Goal: Navigation & Orientation: Find specific page/section

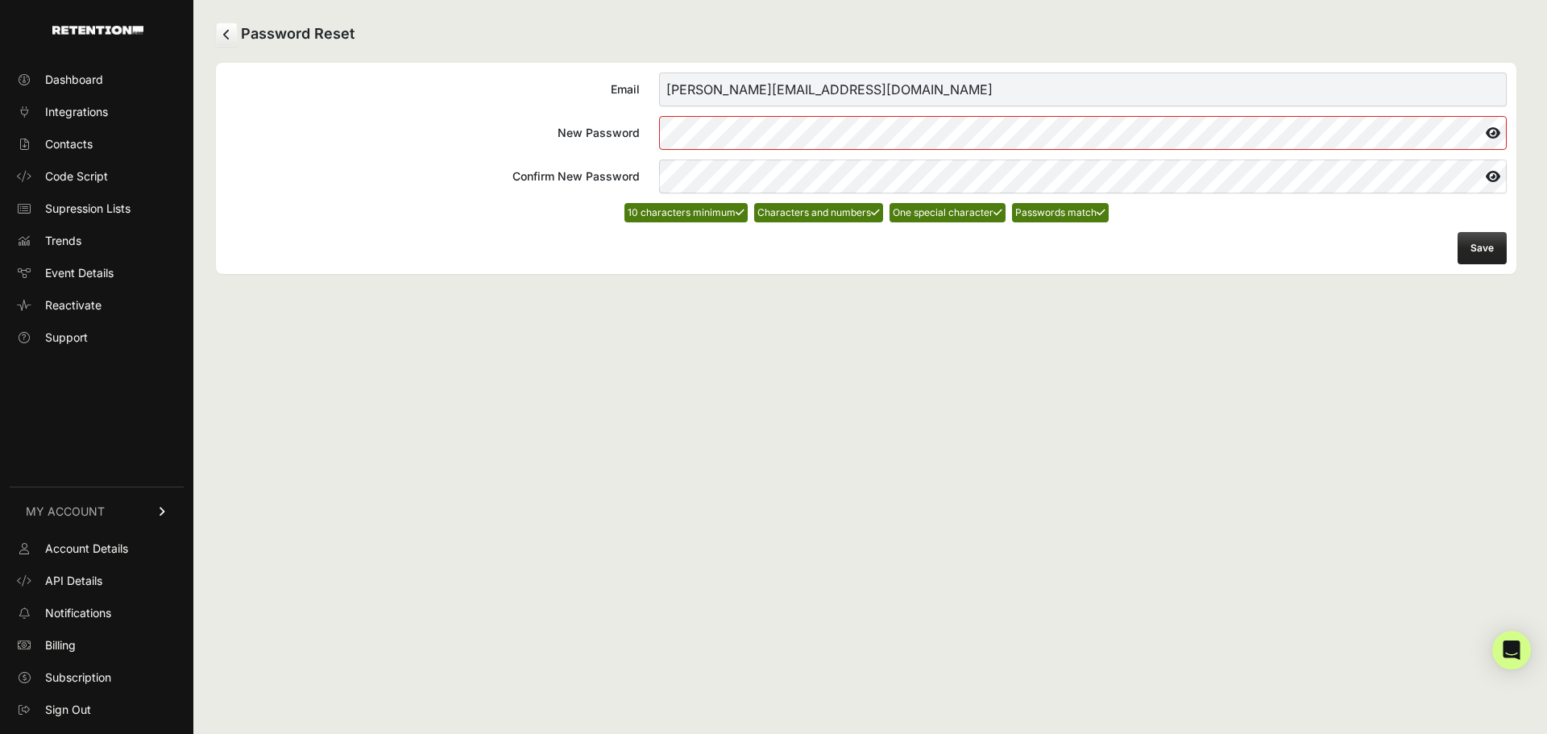
click at [1488, 241] on button "Save" at bounding box center [1482, 248] width 49 height 32
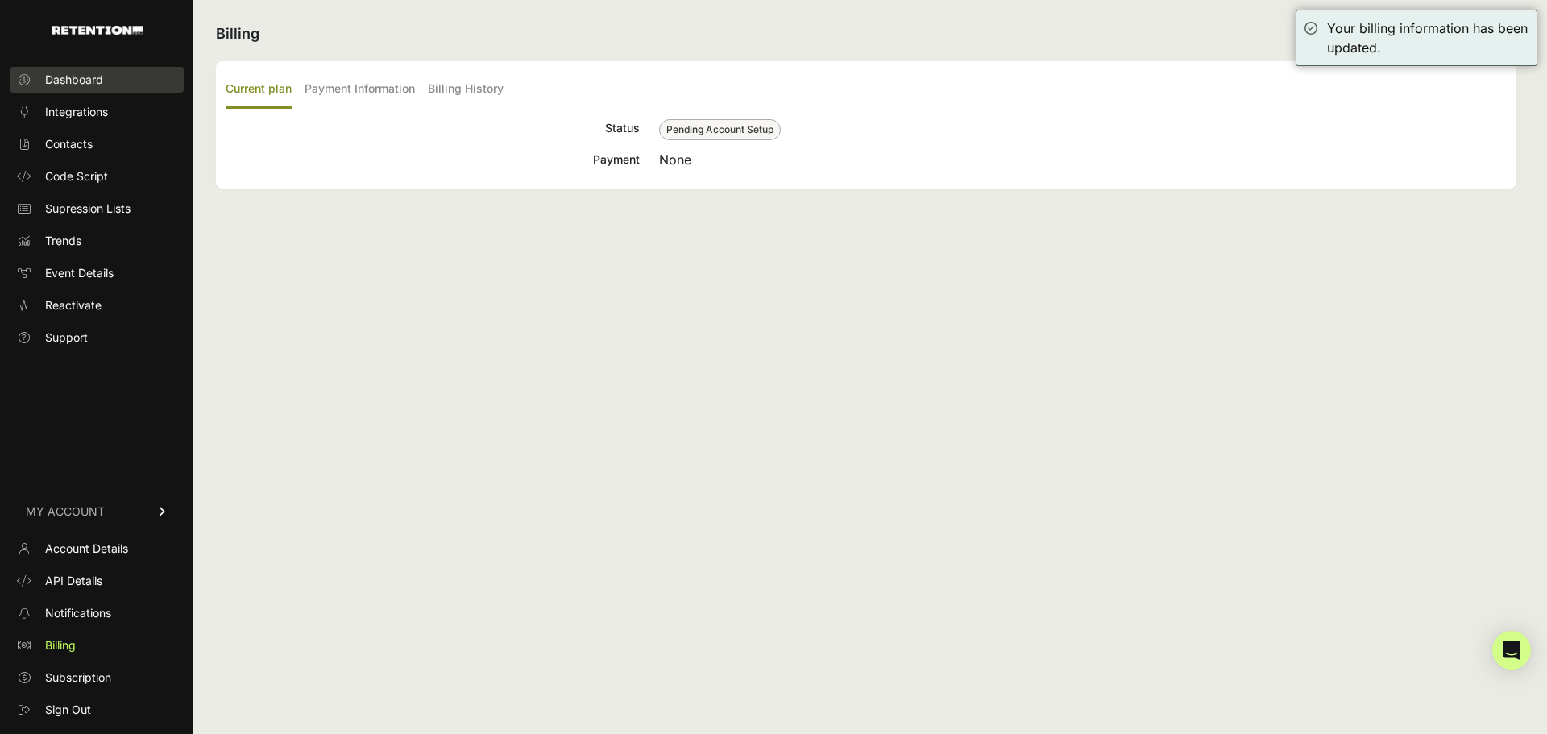
click at [88, 73] on span "Dashboard" at bounding box center [74, 80] width 58 height 16
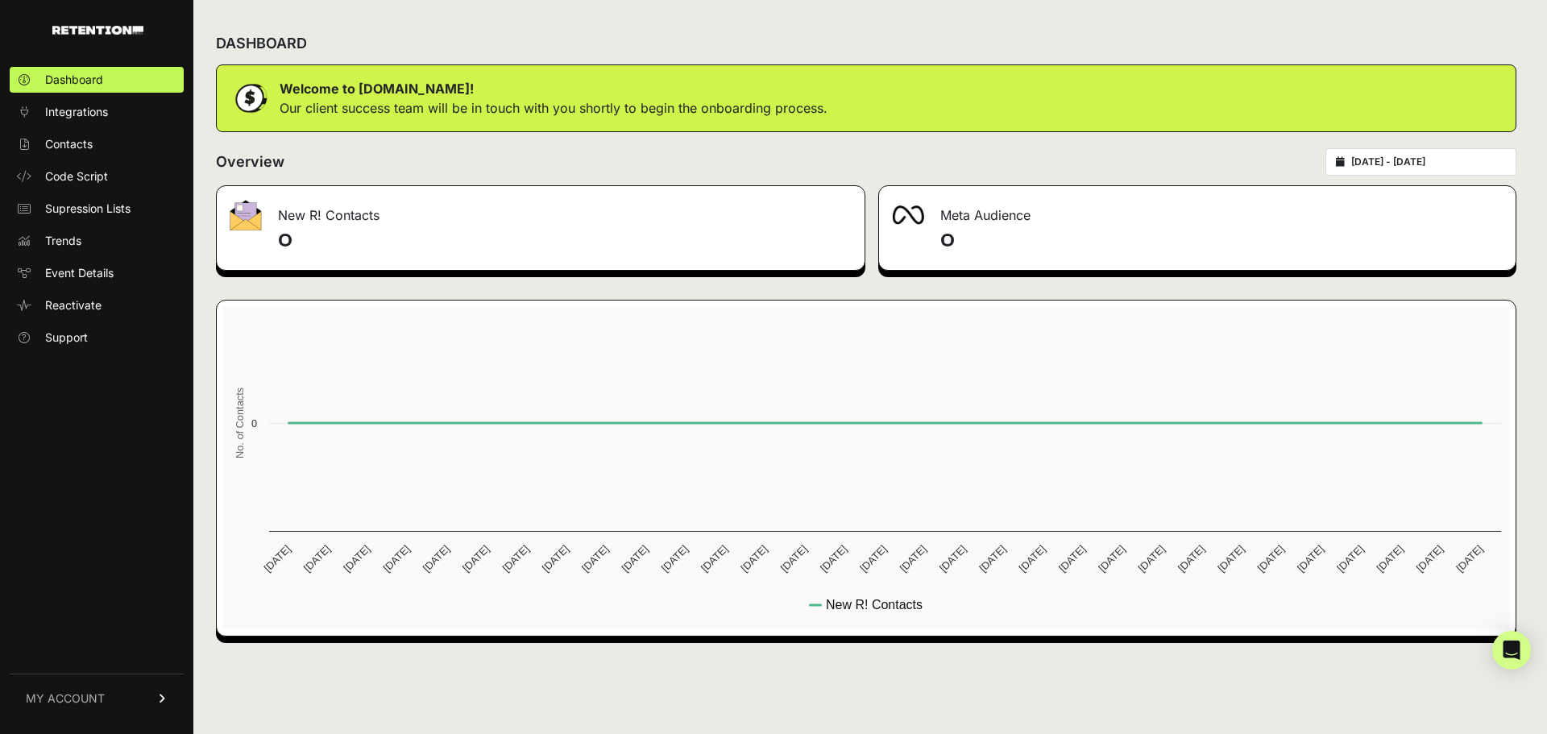
drag, startPoint x: 1005, startPoint y: 11, endPoint x: 1373, endPoint y: 18, distance: 368.3
click at [1373, 18] on div "DASHBOARD Welcome to Retention.com! Our client success team will be in touch wi…" at bounding box center [866, 367] width 1346 height 734
